Goal: Information Seeking & Learning: Learn about a topic

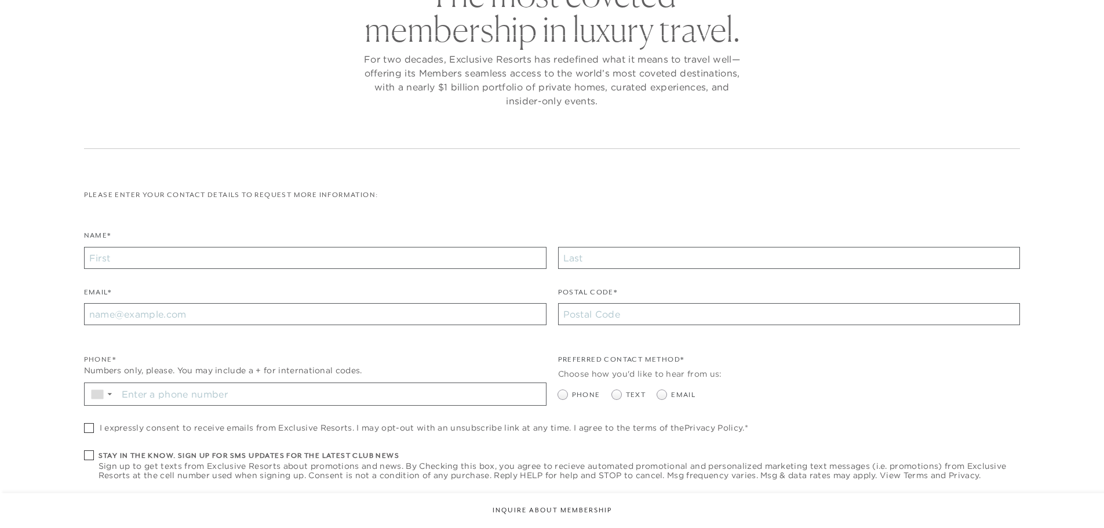
checkbox input "false"
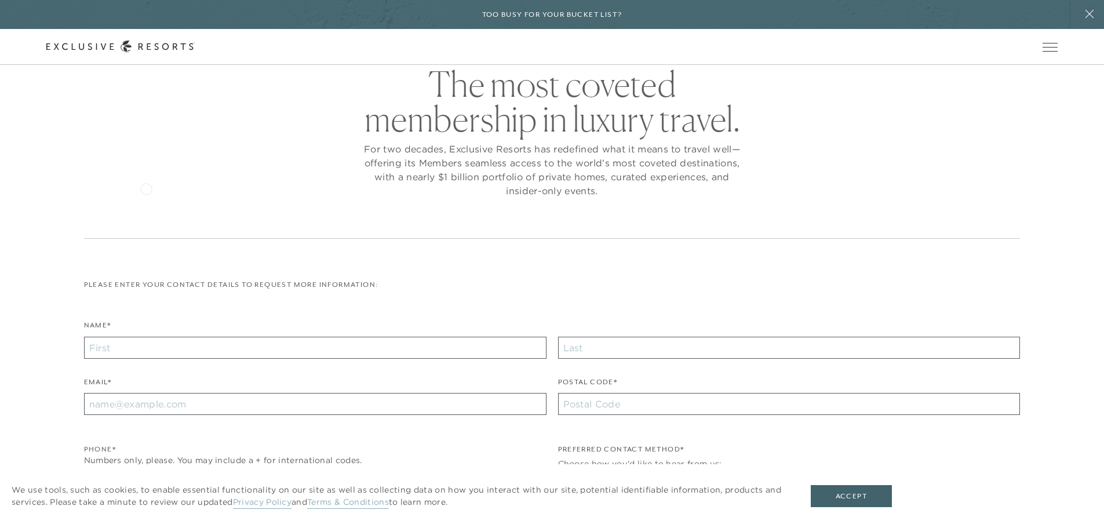
scroll to position [53, 0]
click at [0, 0] on link "The Collection" at bounding box center [0, 0] width 0 height 0
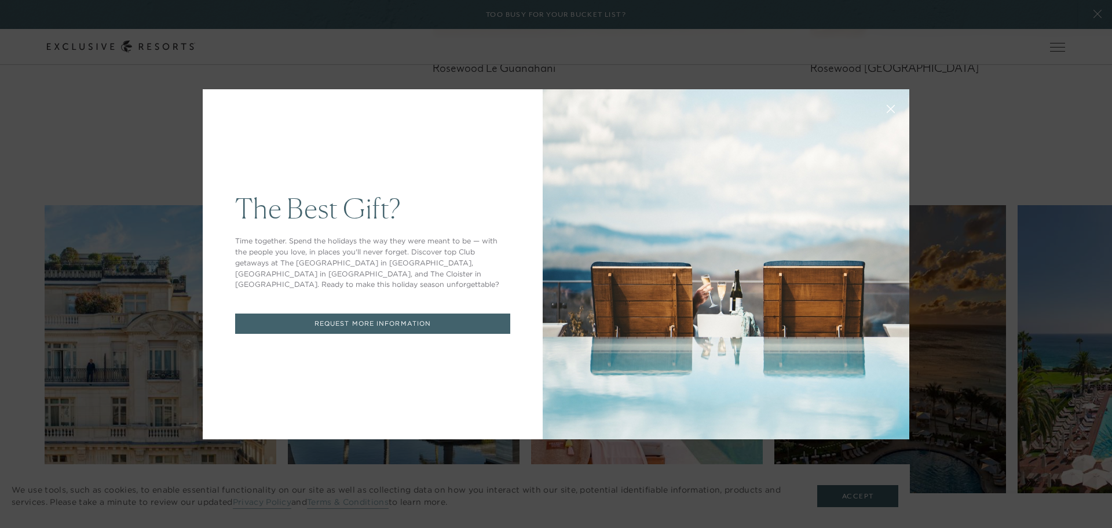
click at [753, 110] on div at bounding box center [726, 264] width 367 height 350
click at [123, 137] on div "The Best Gift? Time together. Spend the holidays the way they were meant to be …" at bounding box center [556, 264] width 1112 height 528
click at [451, 46] on div "The Best Gift? Time together. Spend the holidays the way they were meant to be …" at bounding box center [556, 264] width 1112 height 528
click at [820, 135] on div at bounding box center [726, 264] width 367 height 350
click at [887, 109] on icon at bounding box center [891, 108] width 9 height 9
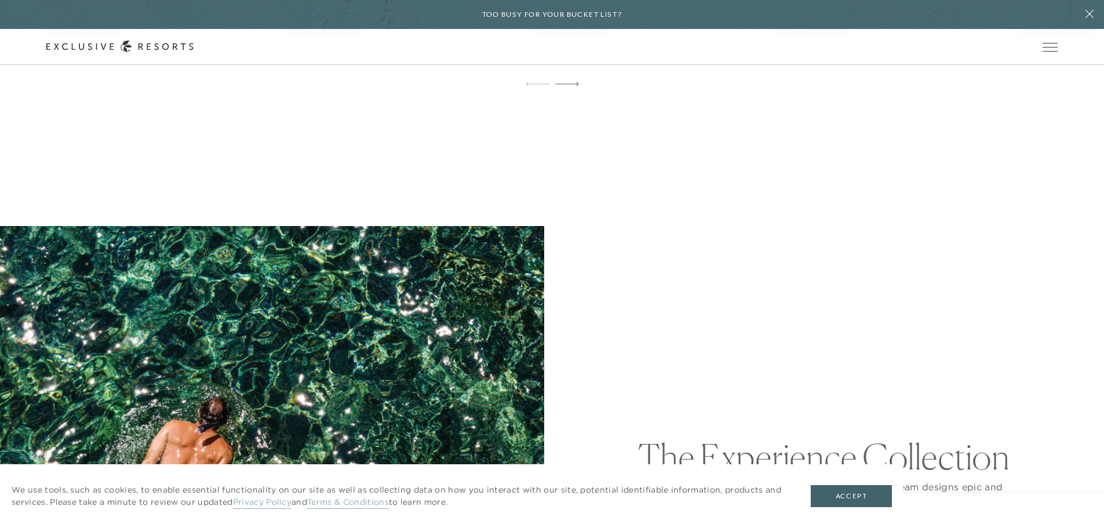
scroll to position [3419, 0]
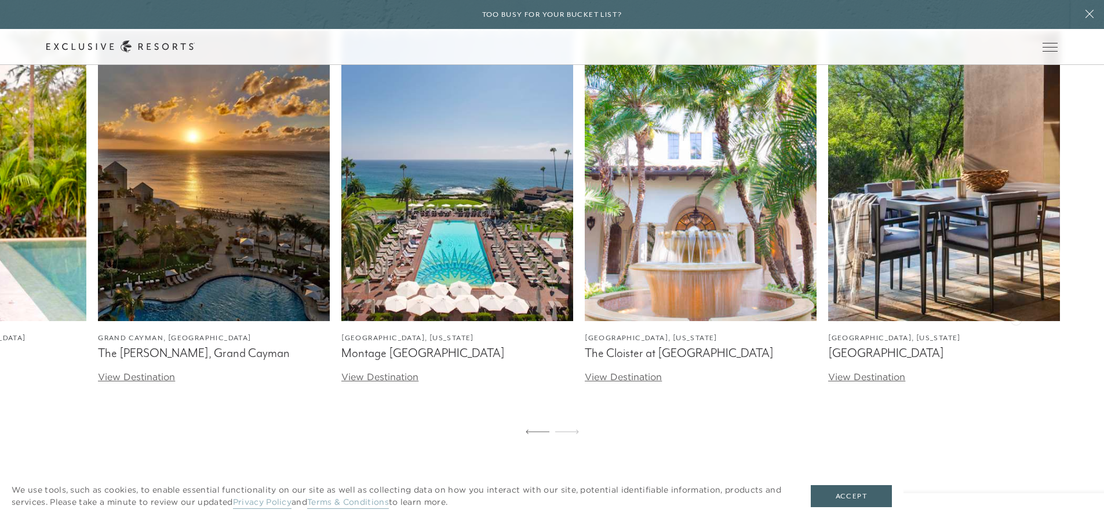
click at [532, 435] on div at bounding box center [538, 432] width 24 height 28
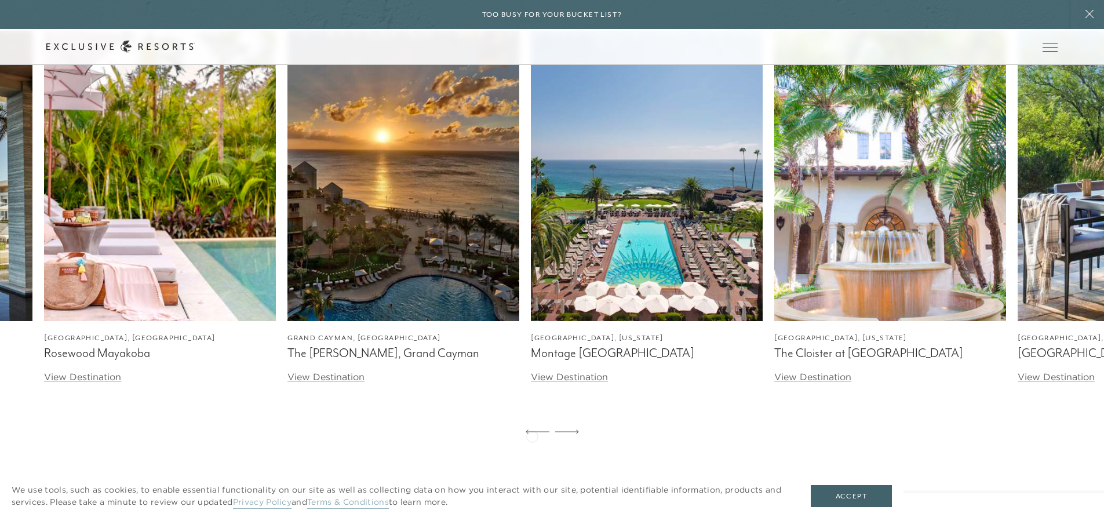
click at [532, 435] on div at bounding box center [538, 432] width 24 height 28
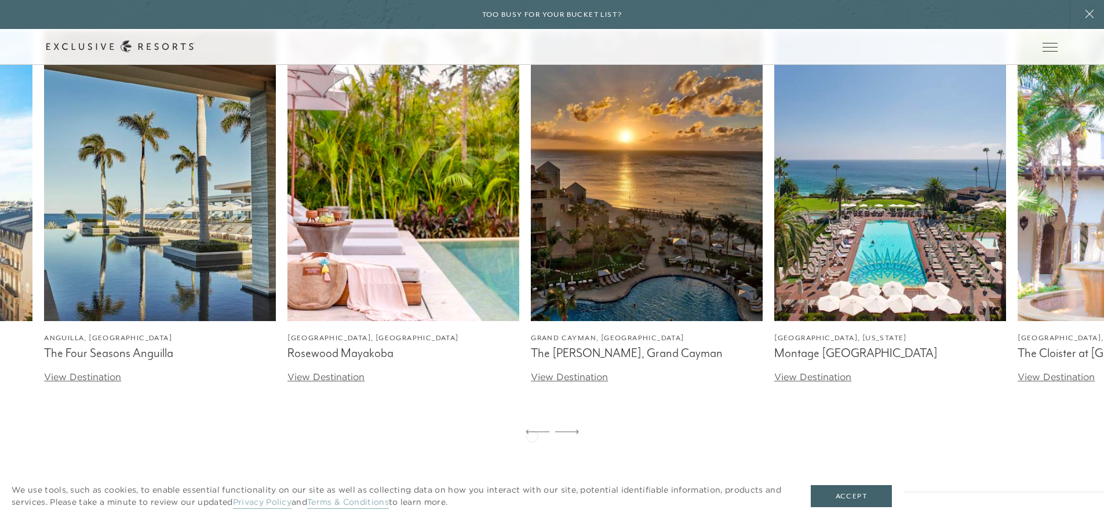
click at [532, 435] on div at bounding box center [538, 432] width 24 height 28
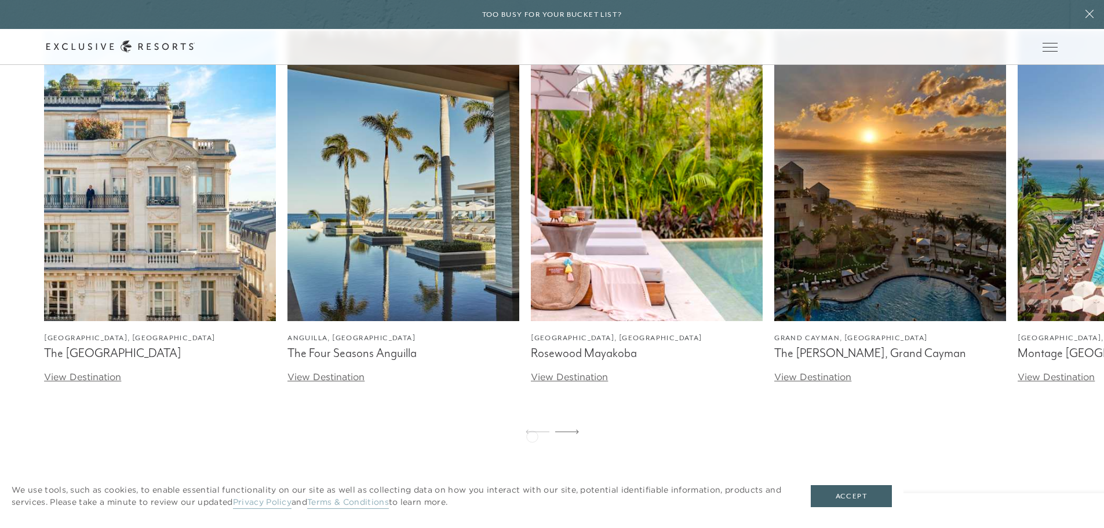
click at [532, 435] on div at bounding box center [538, 432] width 24 height 28
